Goal: Task Accomplishment & Management: Use online tool/utility

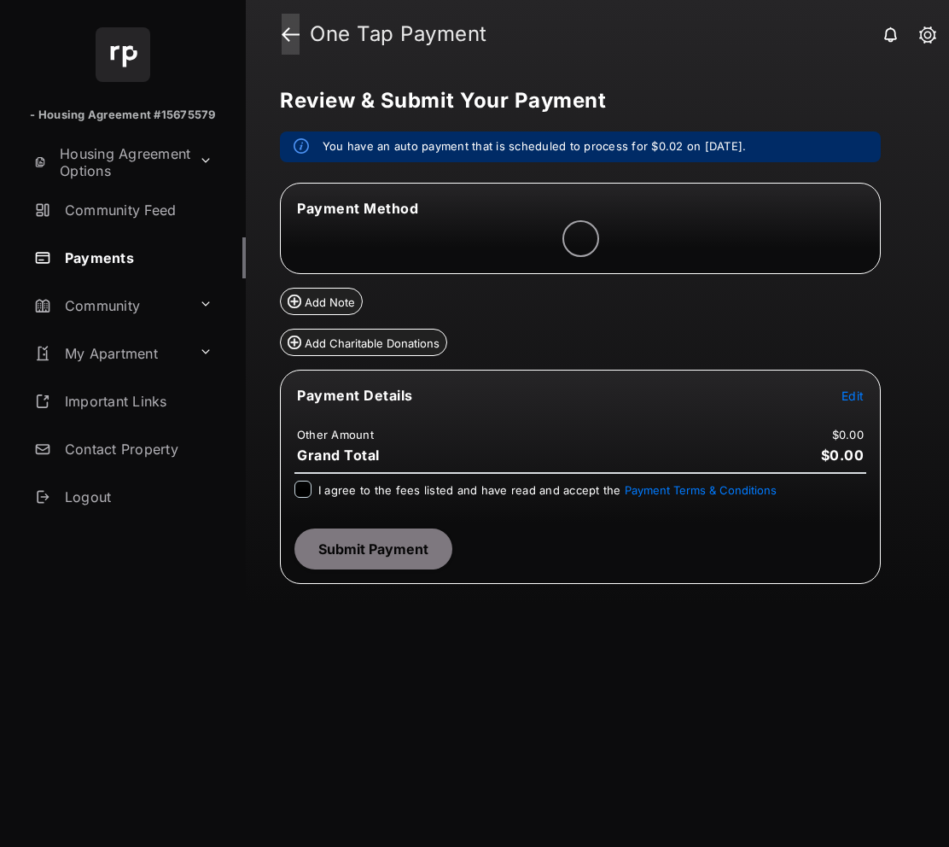
click at [285, 33] on link at bounding box center [291, 34] width 18 height 41
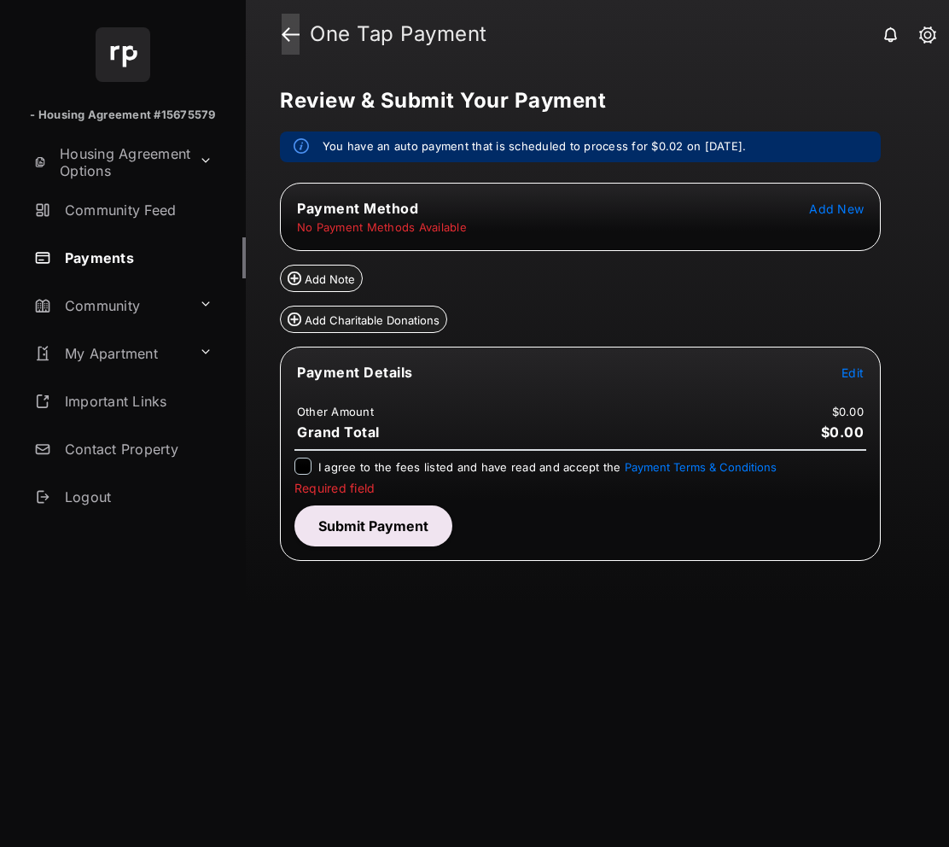
click at [291, 28] on link at bounding box center [291, 34] width 18 height 41
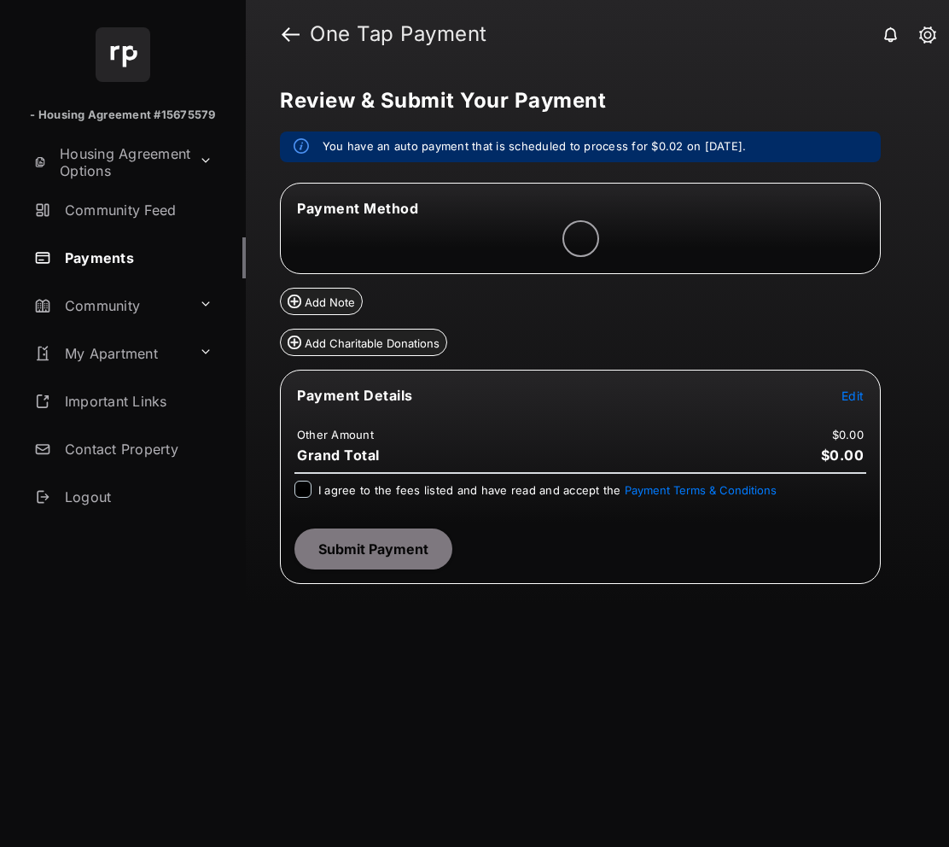
click at [442, 37] on strong "One Tap Payment" at bounding box center [399, 34] width 178 height 20
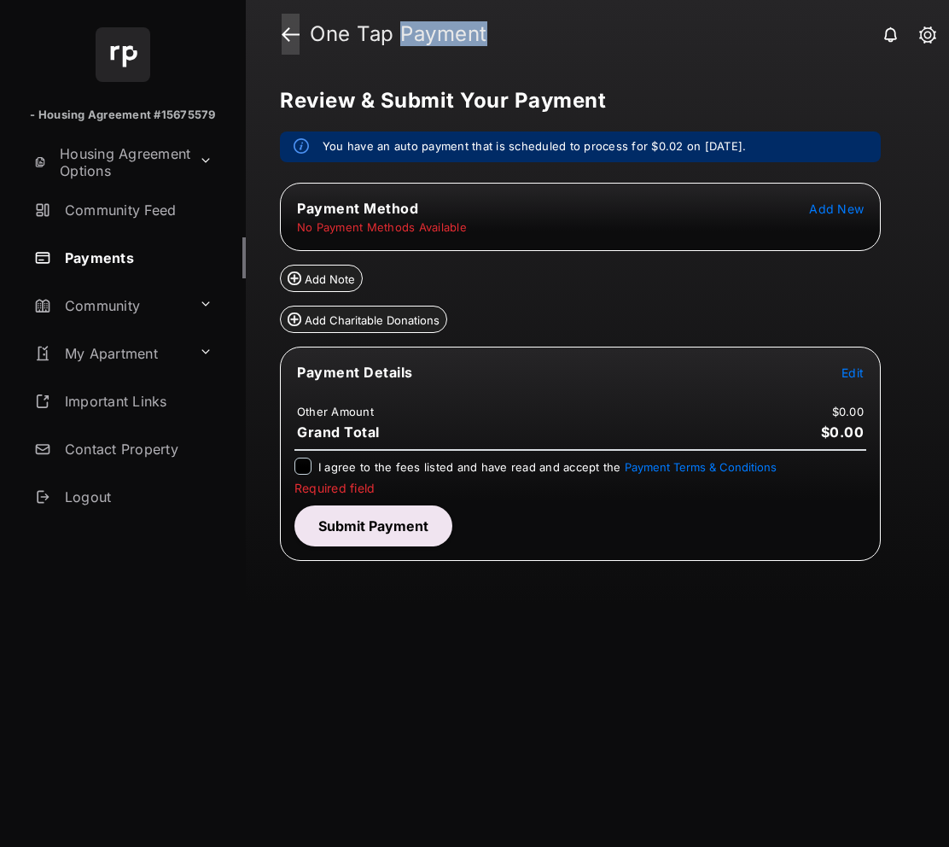
click at [288, 33] on link at bounding box center [291, 34] width 18 height 41
